Goal: Information Seeking & Learning: Learn about a topic

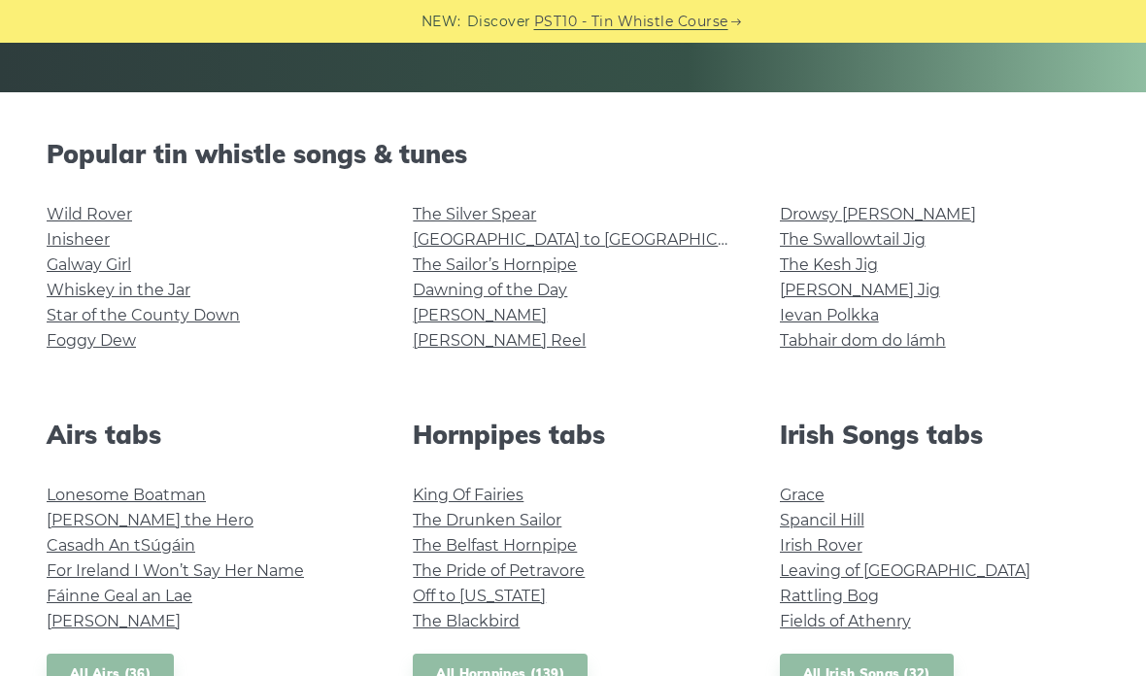
scroll to position [420, 0]
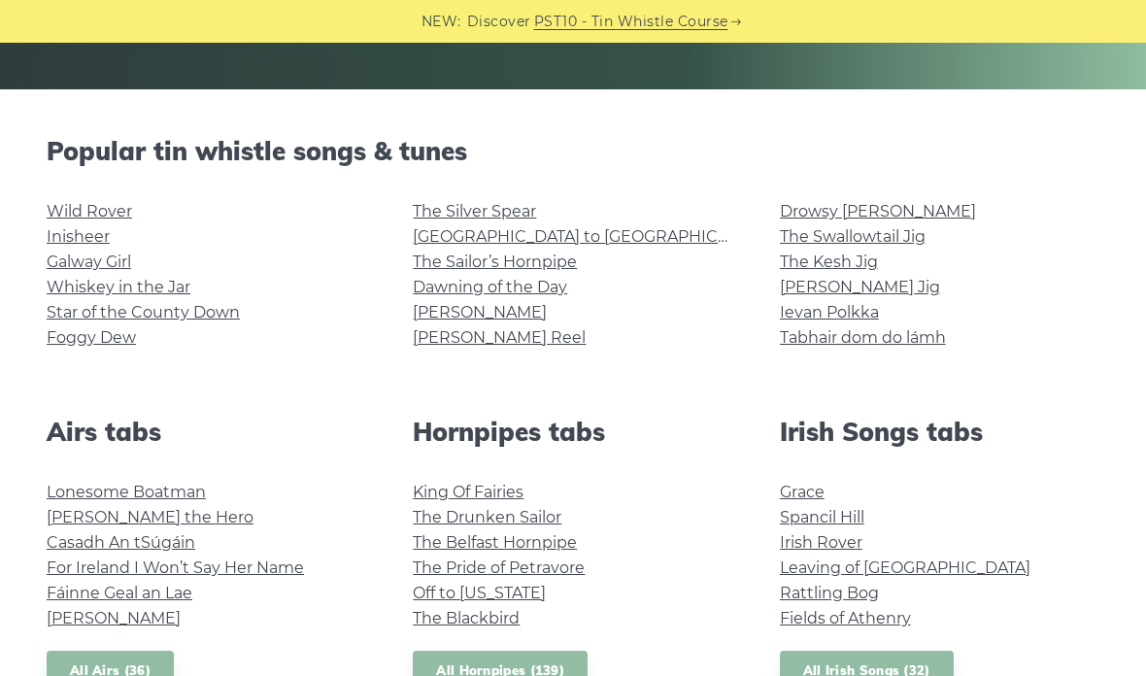
click at [62, 241] on link "Inisheer" at bounding box center [78, 236] width 63 height 18
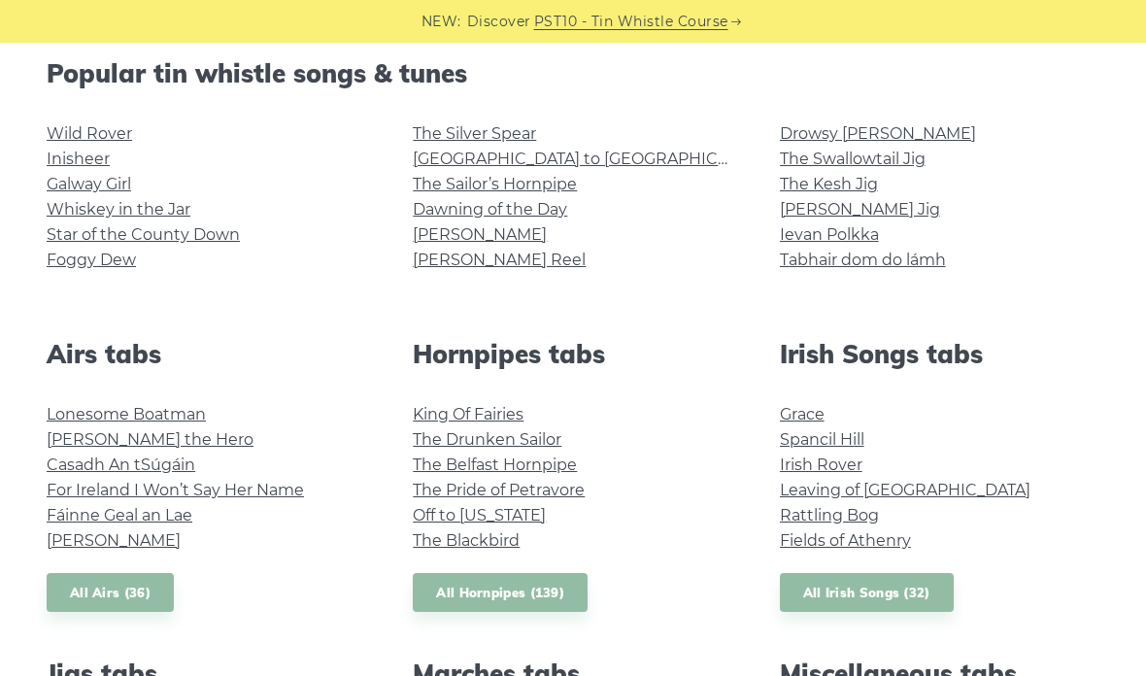
click at [53, 185] on link "Galway Girl" at bounding box center [89, 184] width 84 height 18
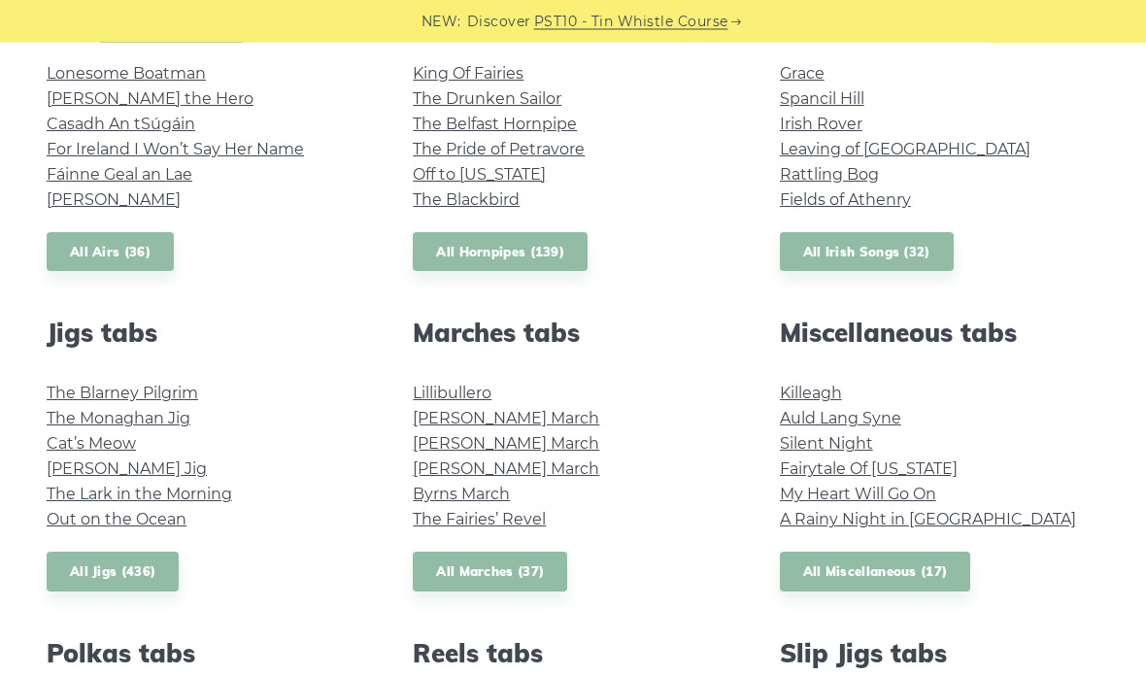
scroll to position [839, 0]
click at [836, 388] on link "Killeagh" at bounding box center [811, 393] width 62 height 18
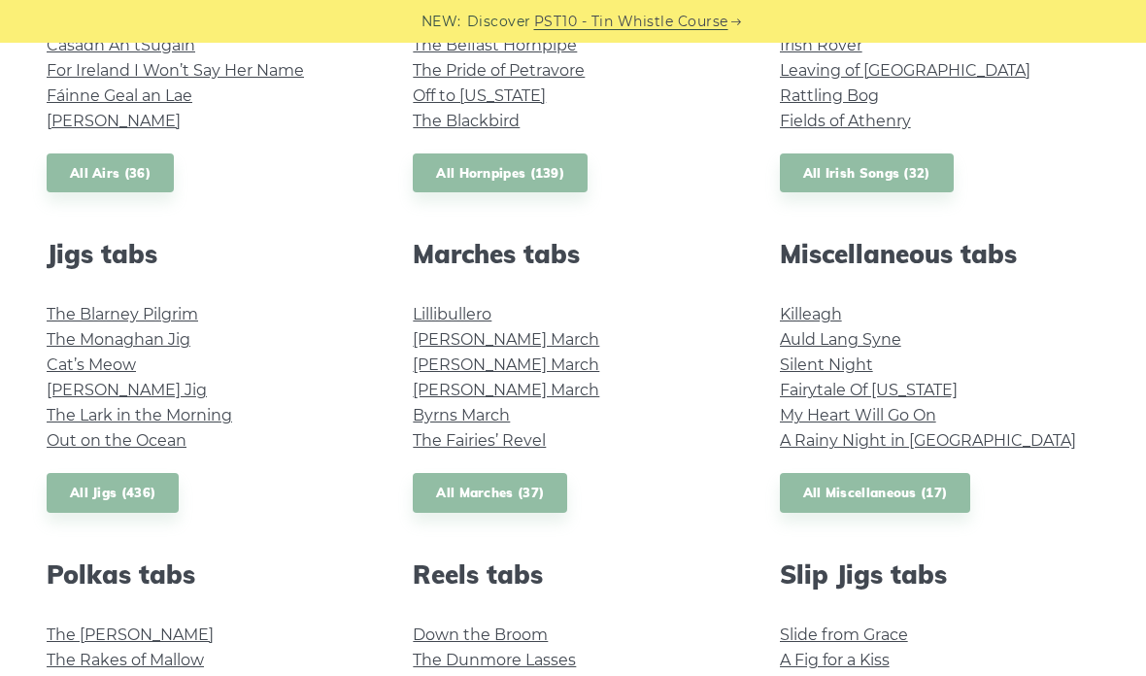
scroll to position [913, 0]
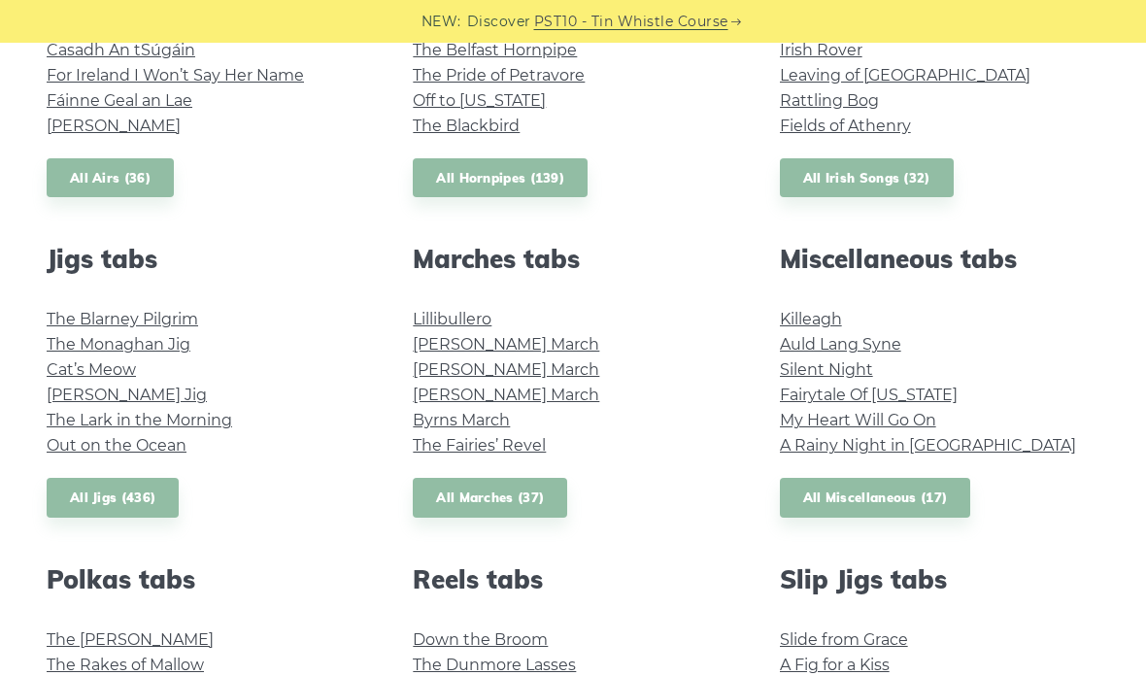
click at [440, 401] on link "[PERSON_NAME] March" at bounding box center [506, 394] width 186 height 18
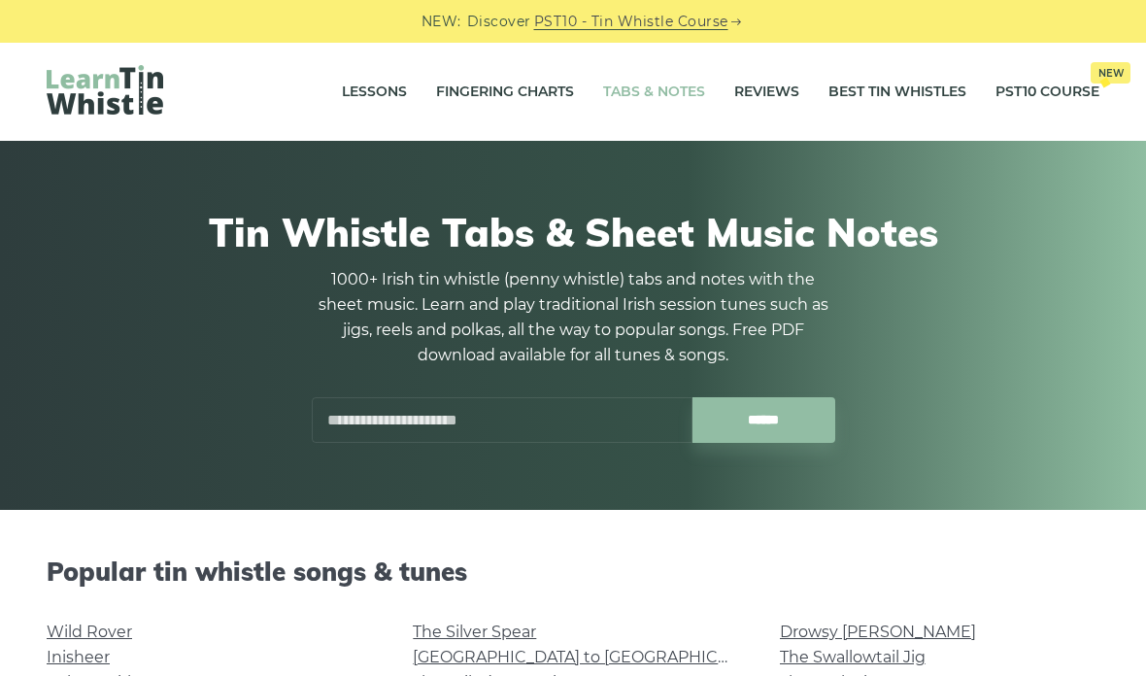
scroll to position [990, 0]
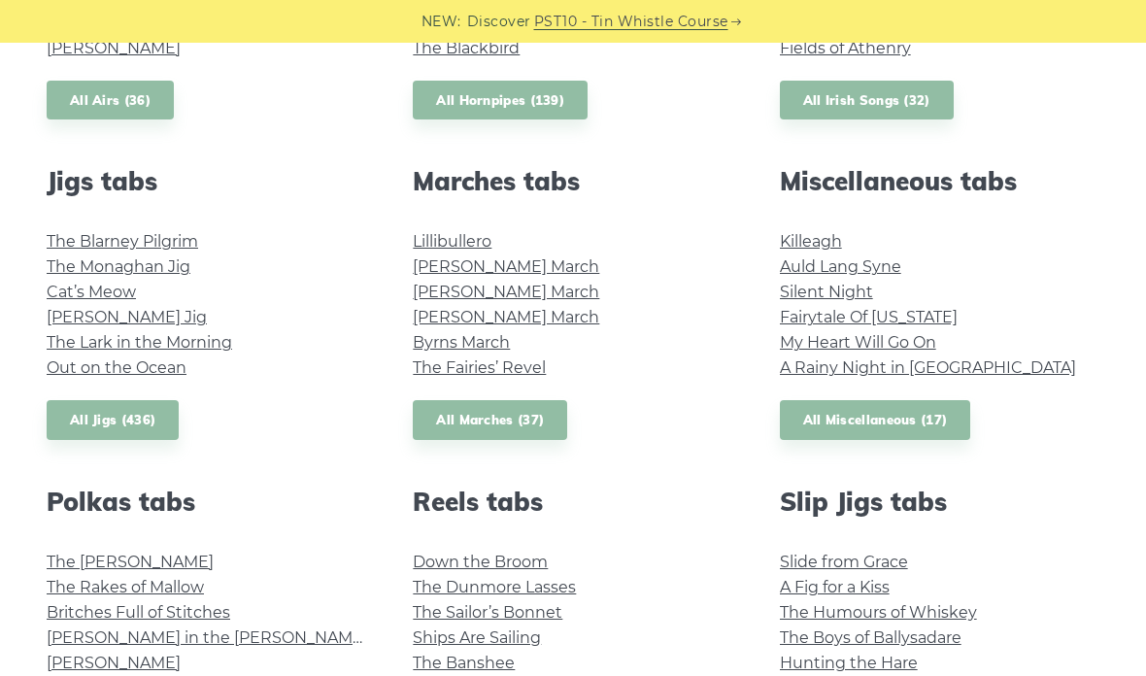
click at [416, 343] on link "Byrns March" at bounding box center [461, 342] width 97 height 18
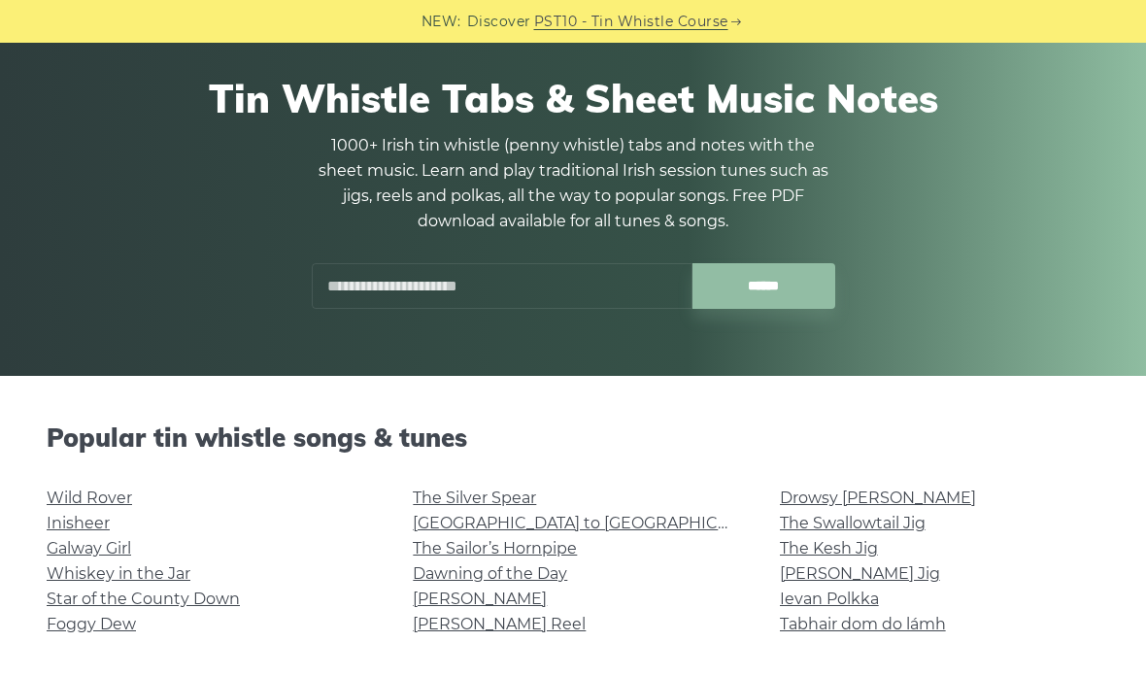
scroll to position [0, 0]
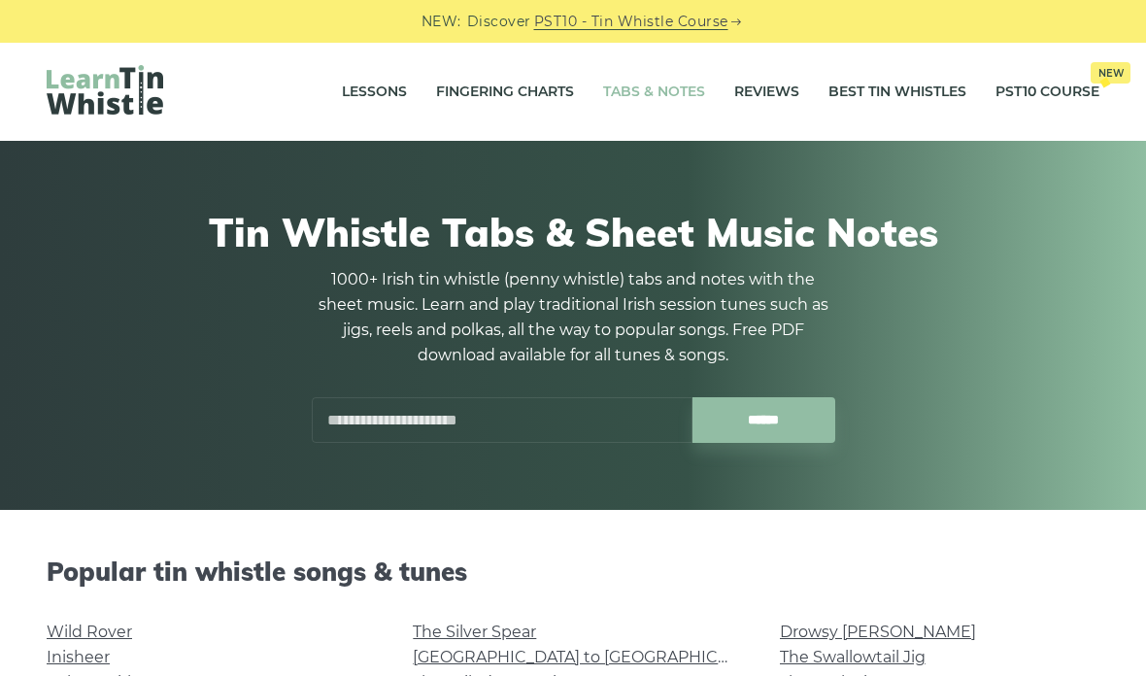
click at [346, 397] on input "text" at bounding box center [502, 420] width 381 height 46
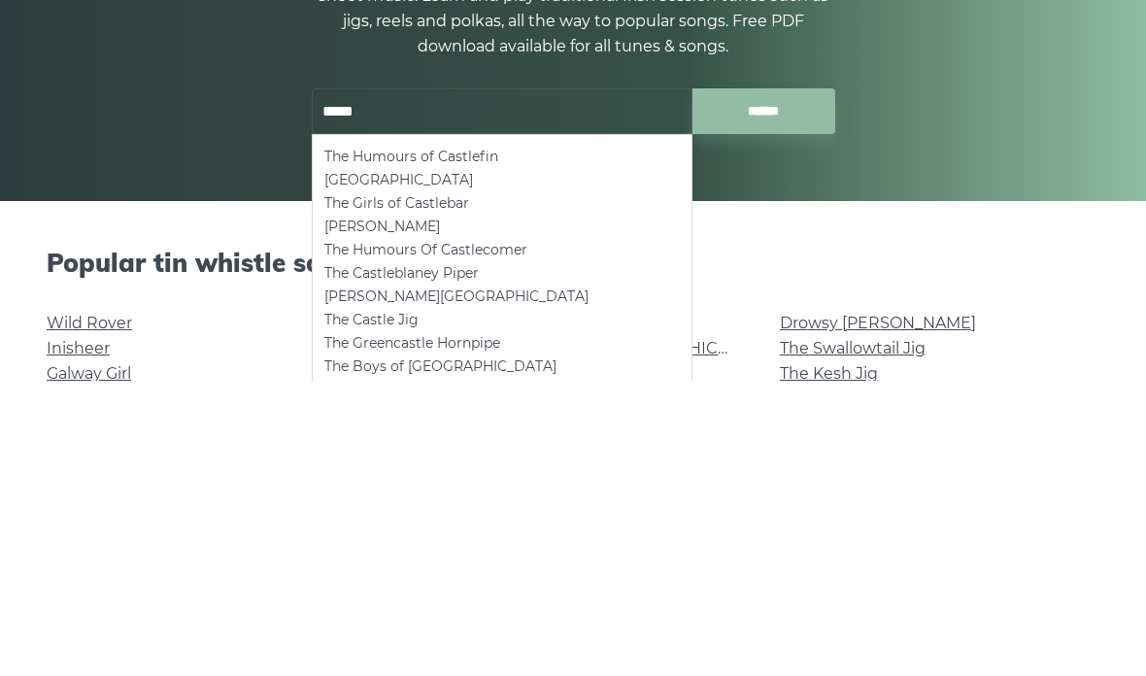
click at [340, 463] on li "Duntroon Castle" at bounding box center [501, 474] width 355 height 23
type input "**********"
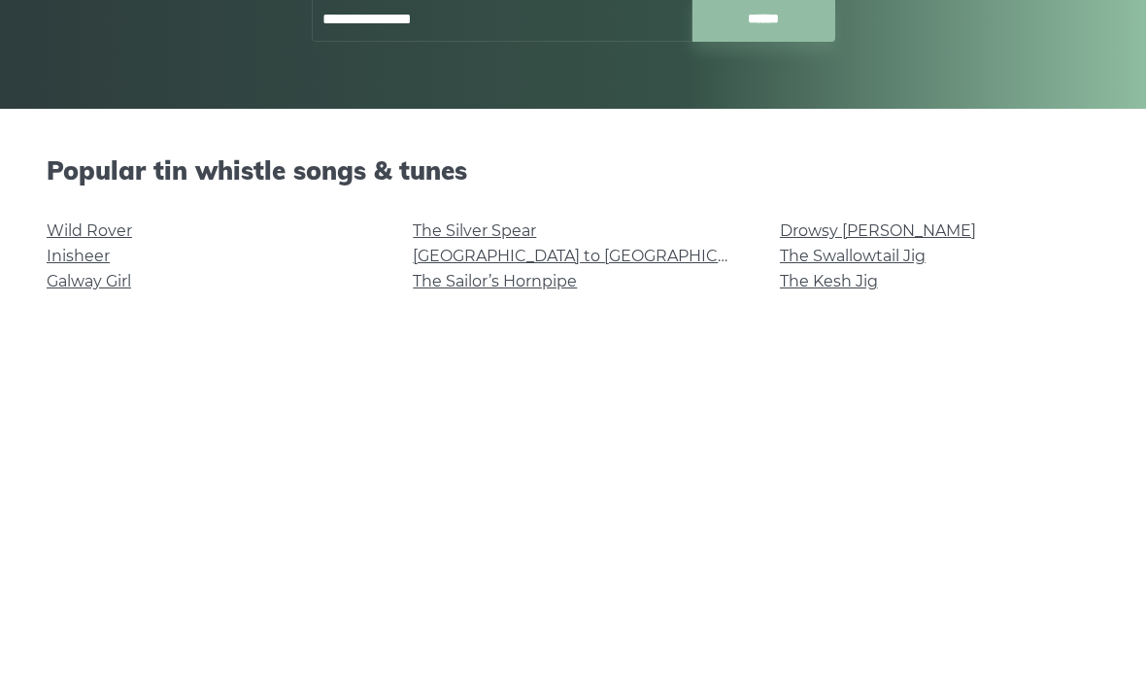
scroll to position [0, 0]
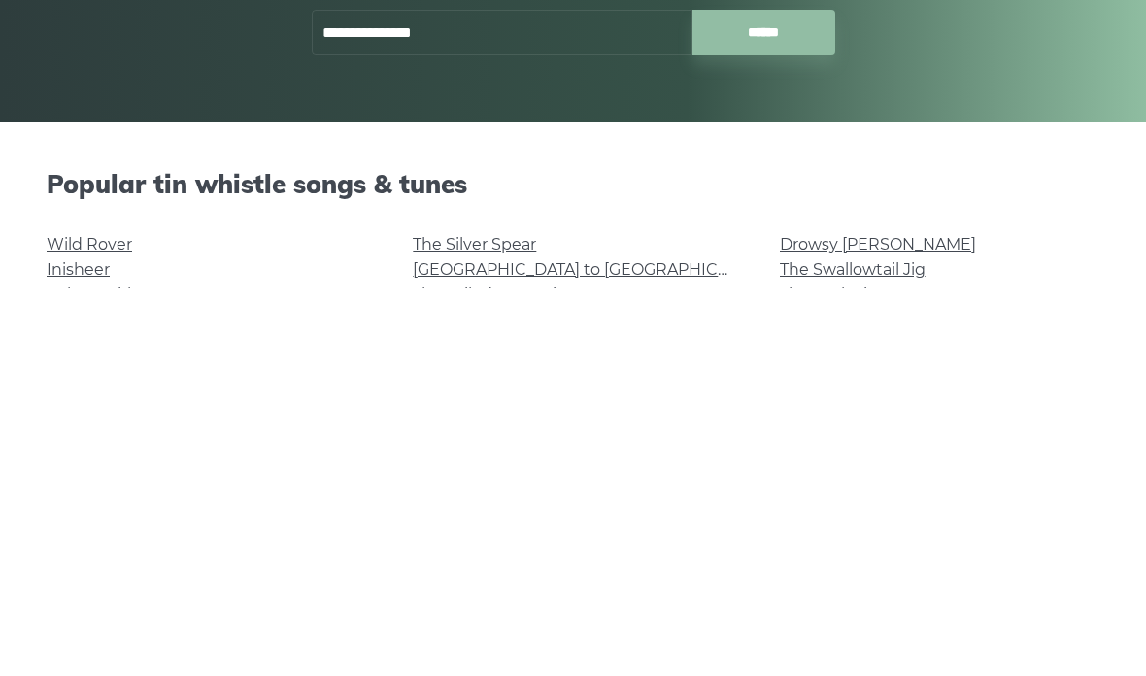
click at [377, 397] on input "**********" at bounding box center [502, 420] width 381 height 46
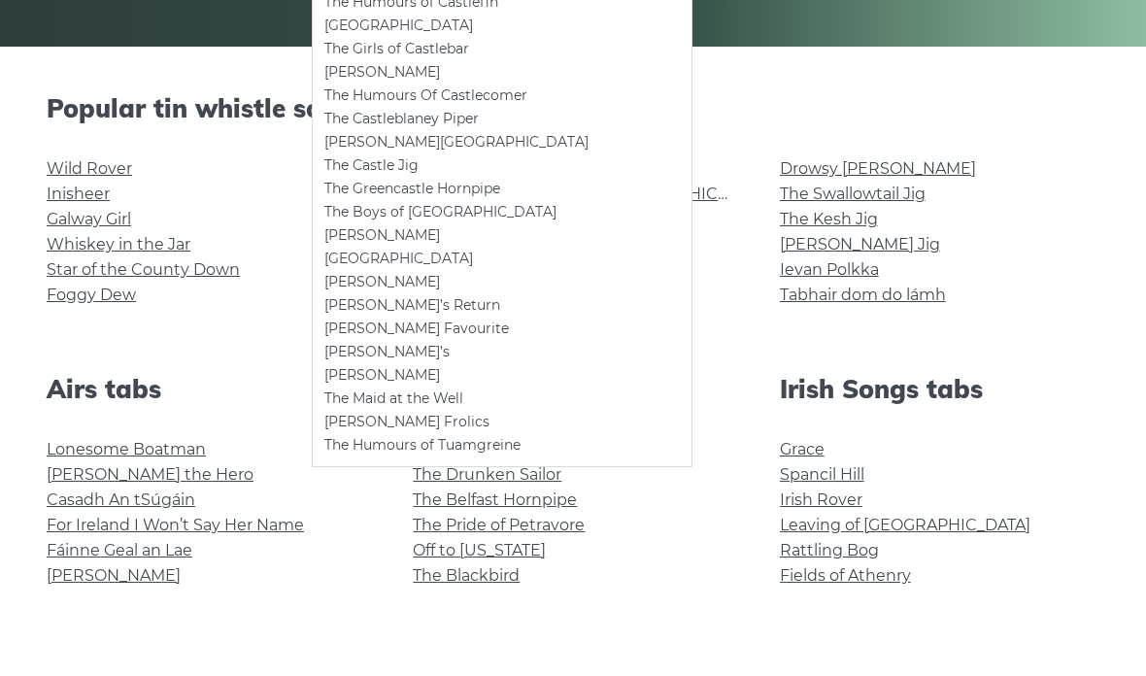
click at [338, 206] on li "[PERSON_NAME][GEOGRAPHIC_DATA]" at bounding box center [501, 217] width 355 height 23
type input "**********"
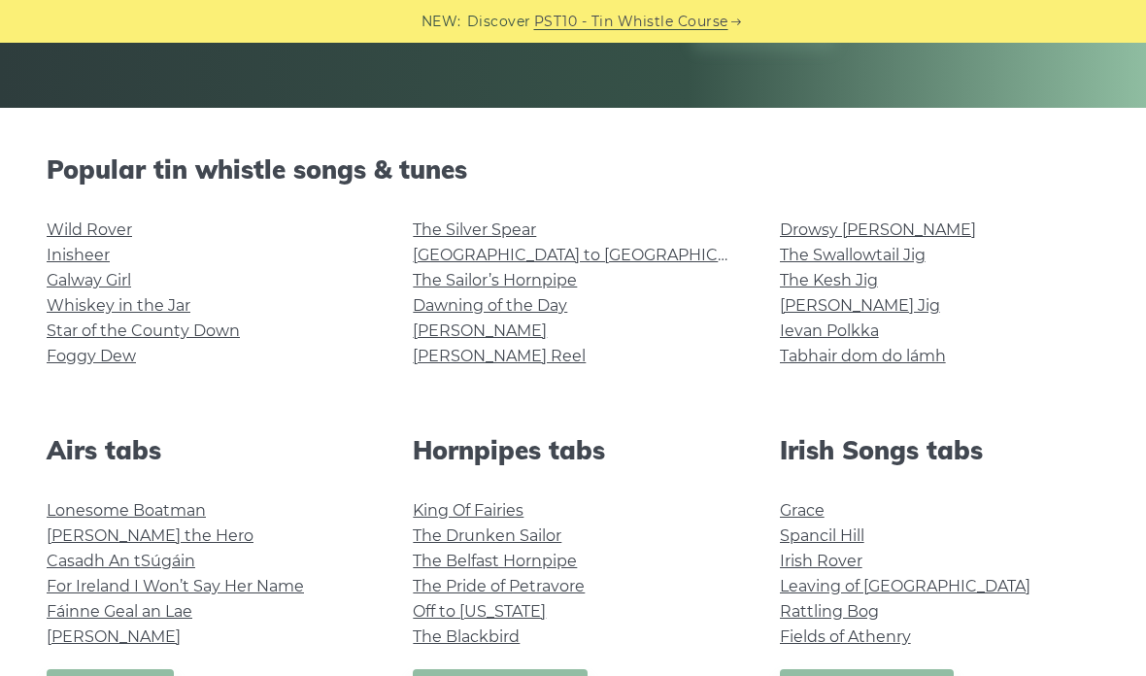
scroll to position [321, 0]
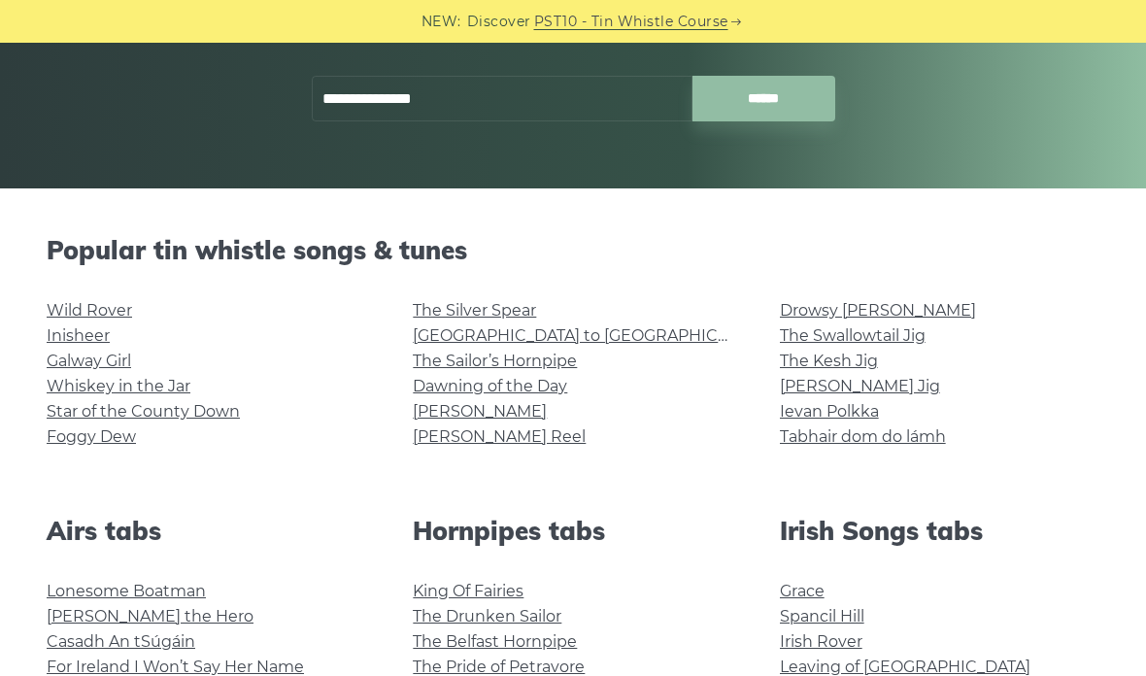
click at [367, 98] on input "**********" at bounding box center [502, 99] width 381 height 46
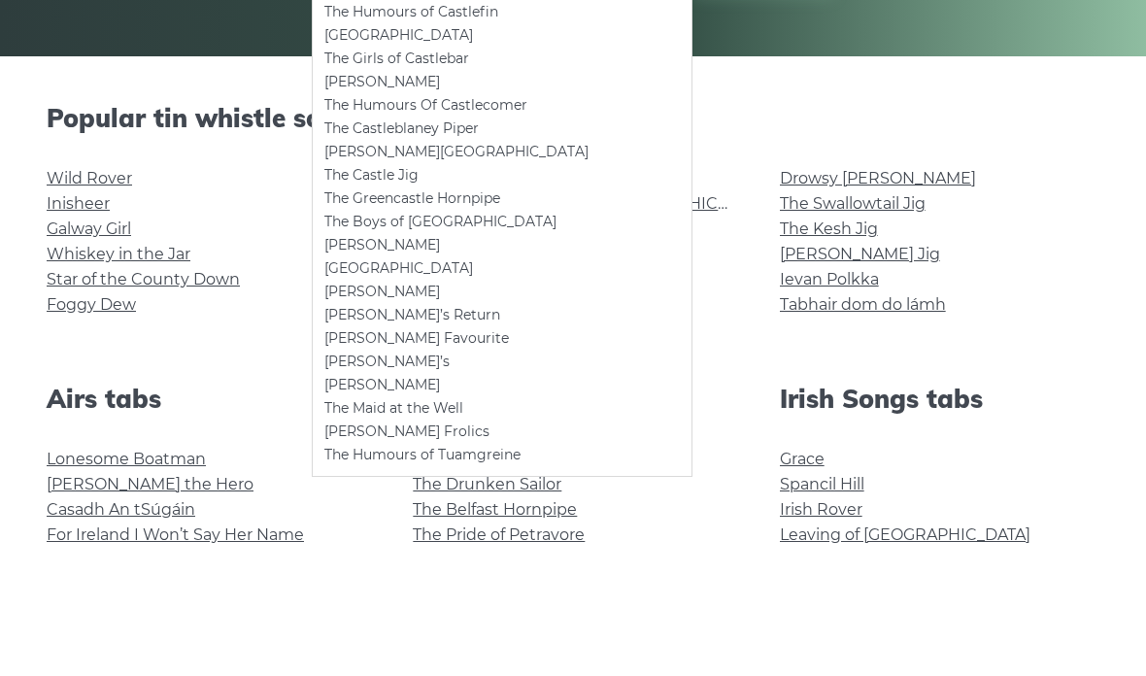
click at [345, 365] on li "[PERSON_NAME]" at bounding box center [501, 376] width 355 height 23
type input "**********"
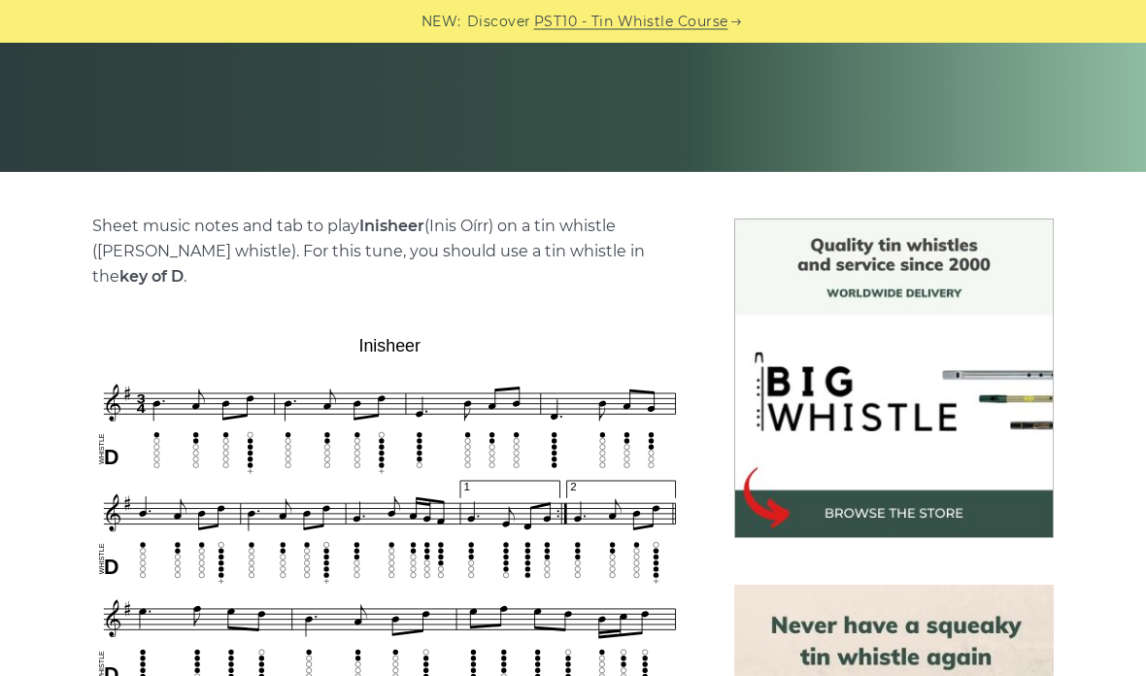
scroll to position [295, 0]
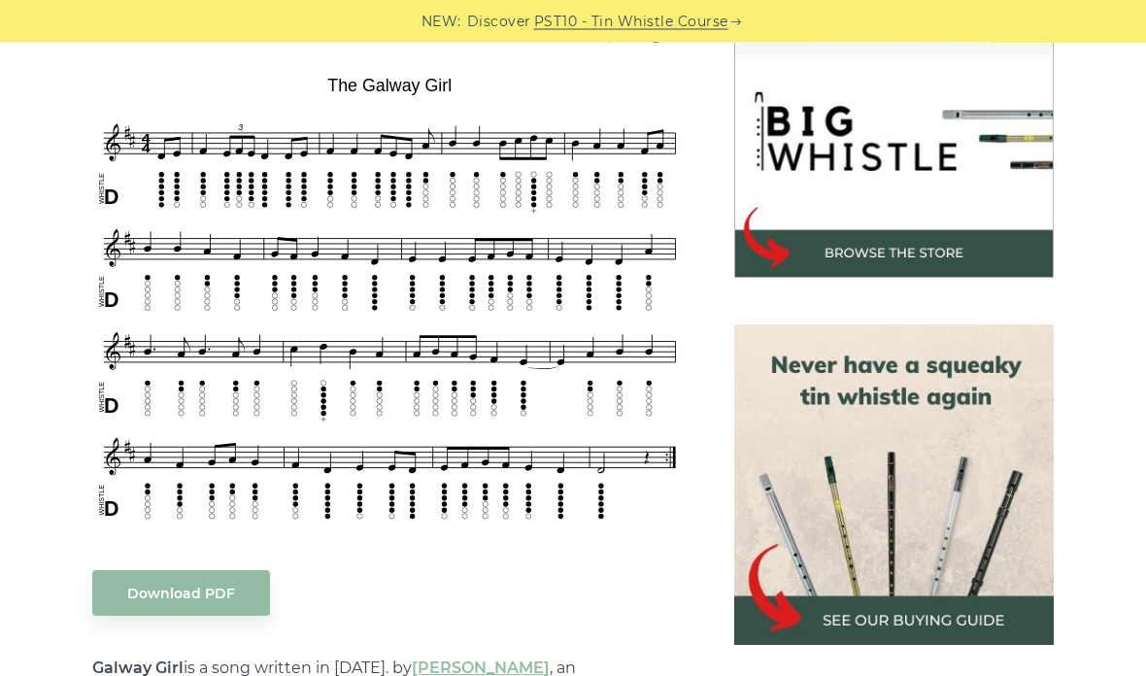
scroll to position [598, 0]
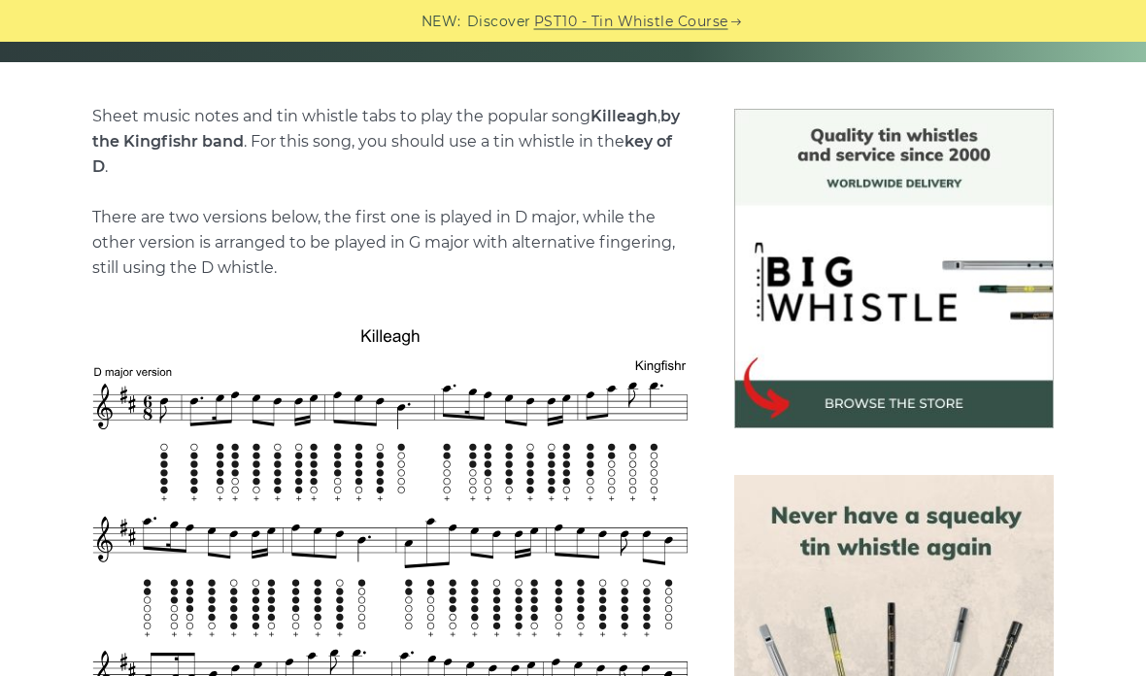
scroll to position [437, 0]
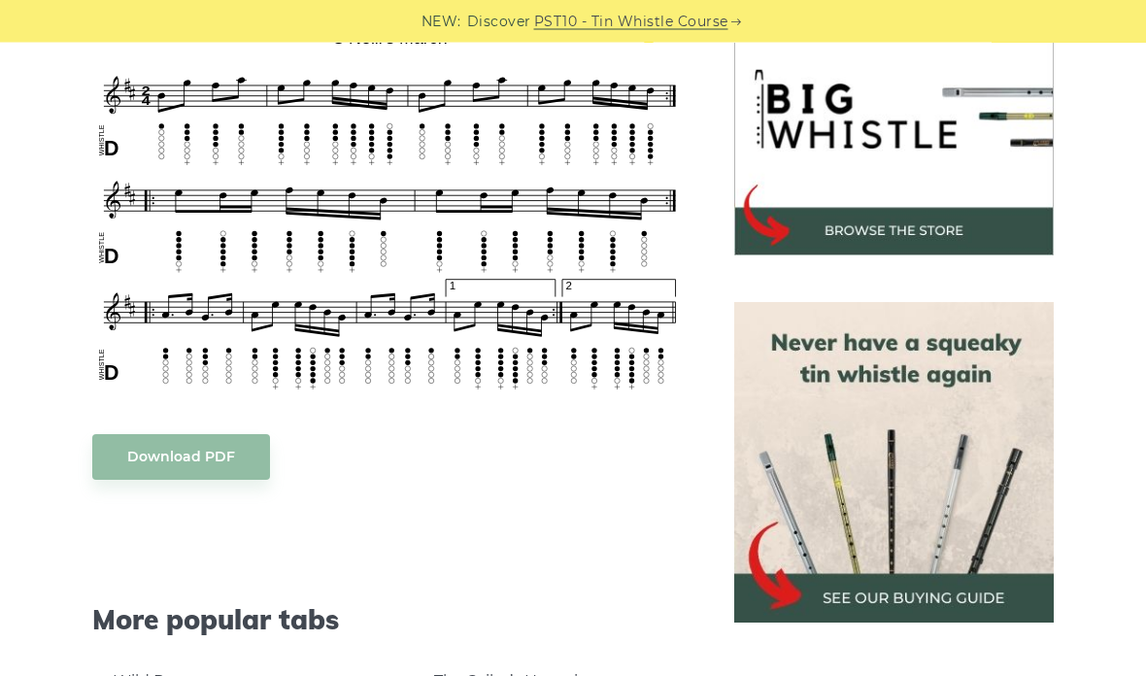
scroll to position [587, 0]
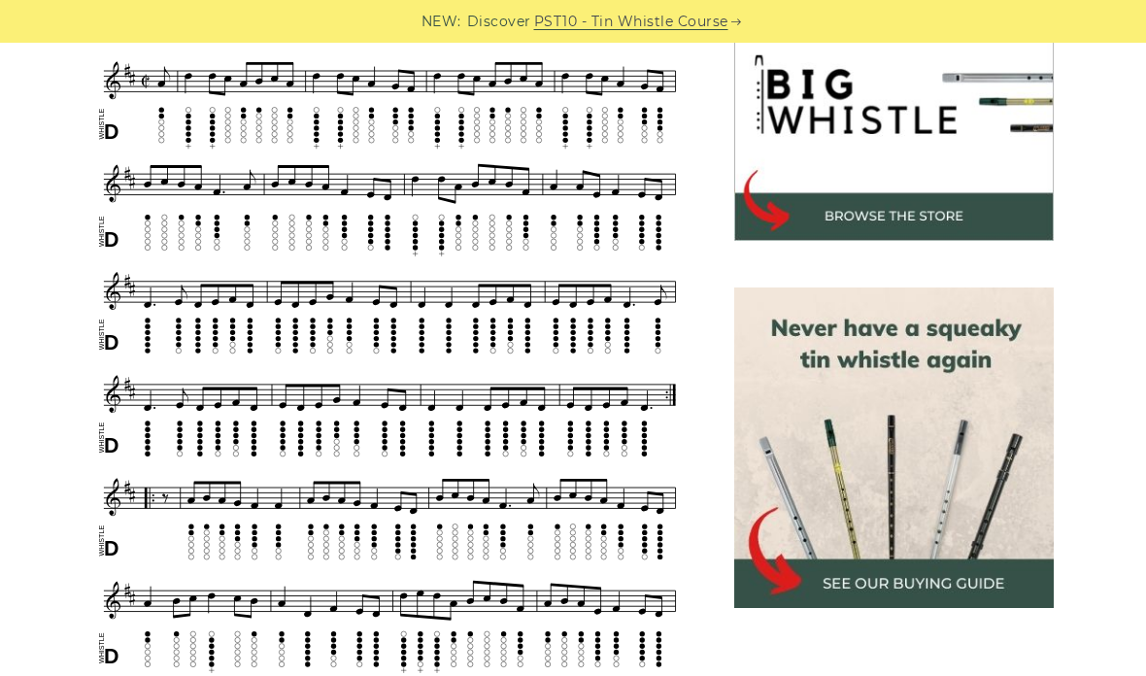
scroll to position [569, 0]
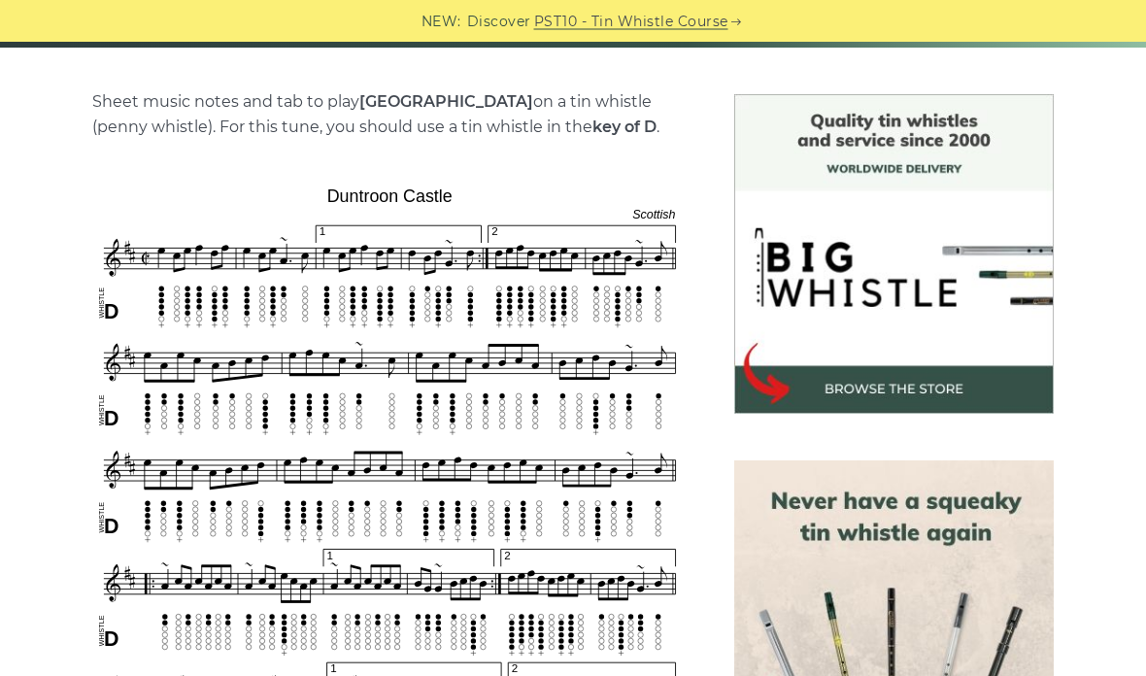
scroll to position [419, 0]
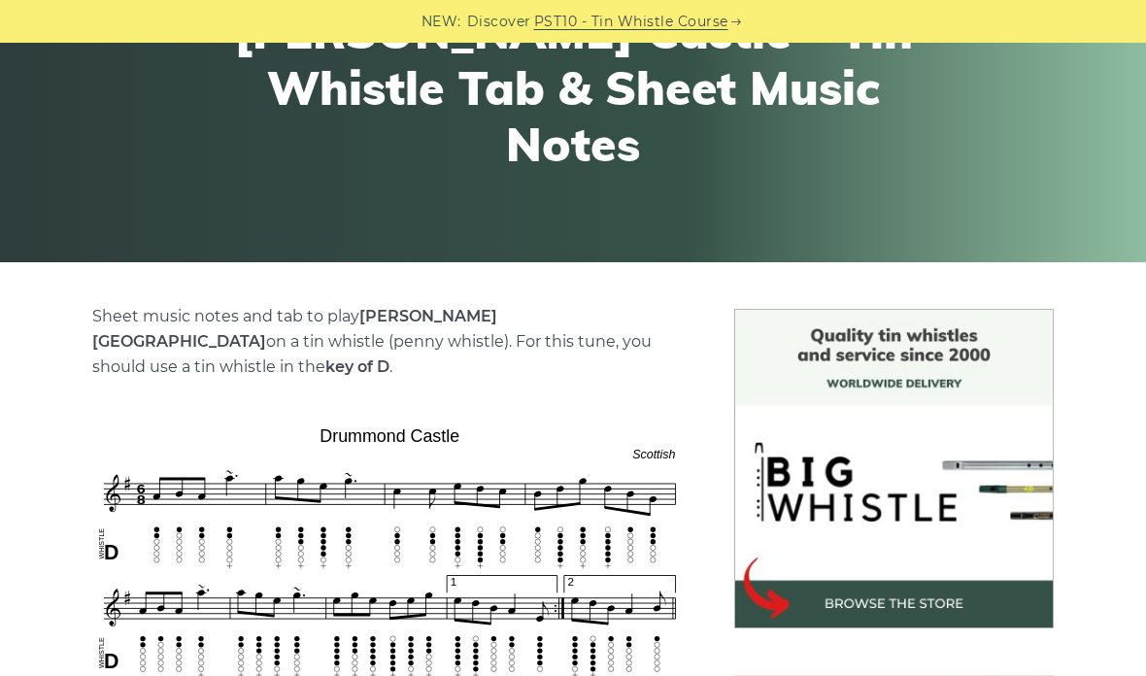
scroll to position [201, 0]
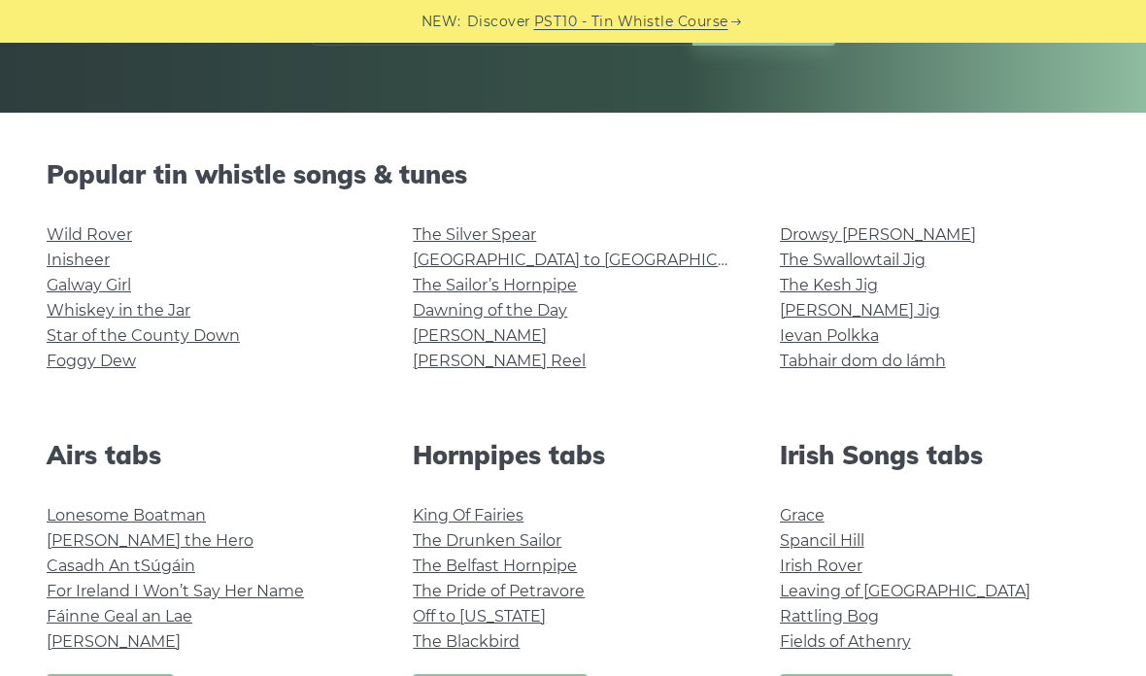
scroll to position [435, 0]
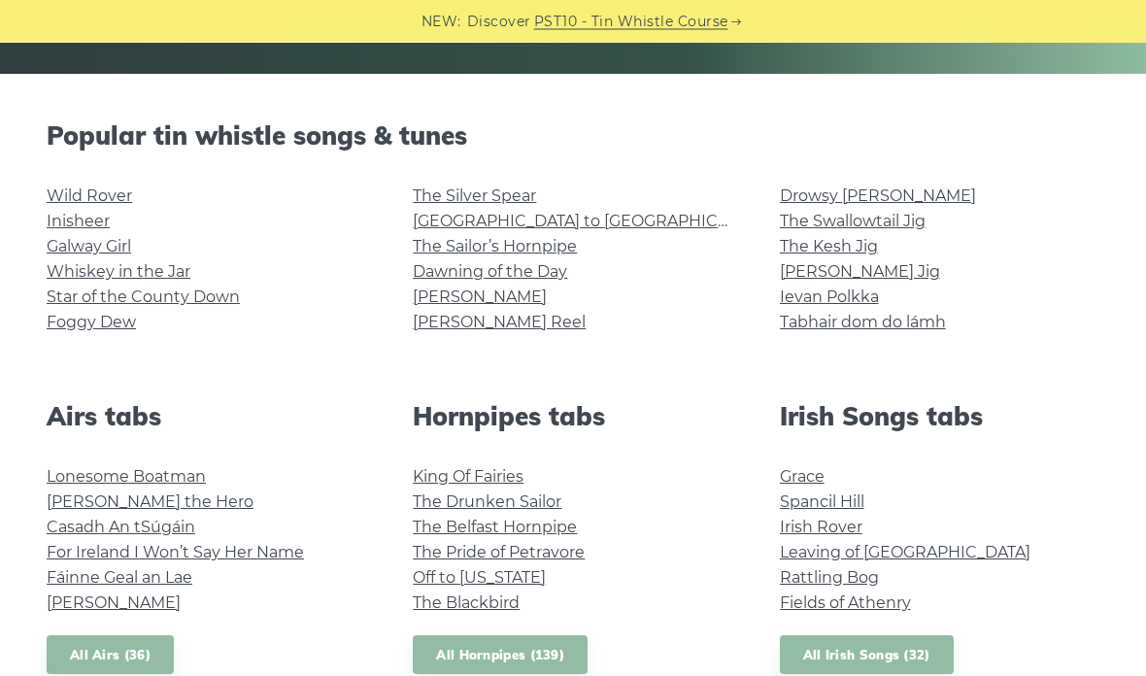
click at [852, 190] on link "Drowsy [PERSON_NAME]" at bounding box center [878, 196] width 196 height 18
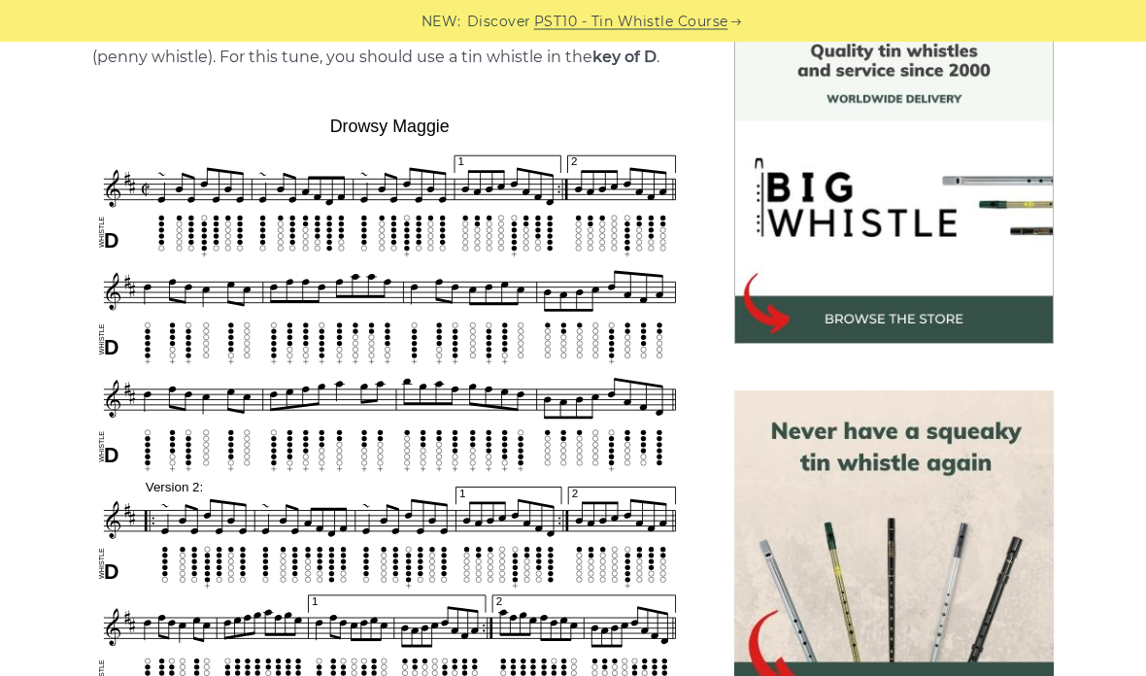
scroll to position [493, 0]
